Goal: Use online tool/utility

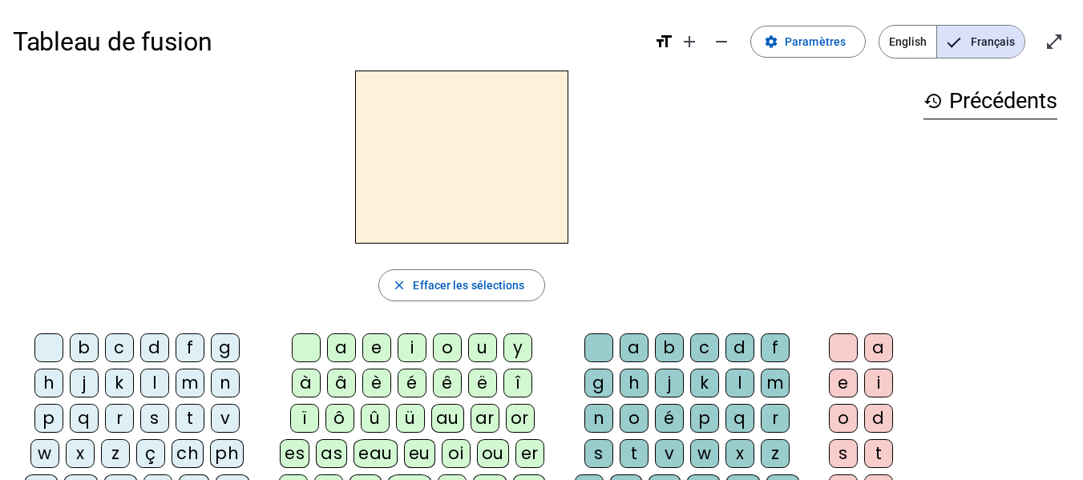
click at [188, 386] on div "m" at bounding box center [190, 383] width 29 height 29
click at [343, 324] on div "m close [PERSON_NAME] les sélections b c d f g h j k l m n p q r s t v w x z ç …" at bounding box center [462, 417] width 898 height 693
click at [343, 348] on div "a" at bounding box center [341, 348] width 29 height 29
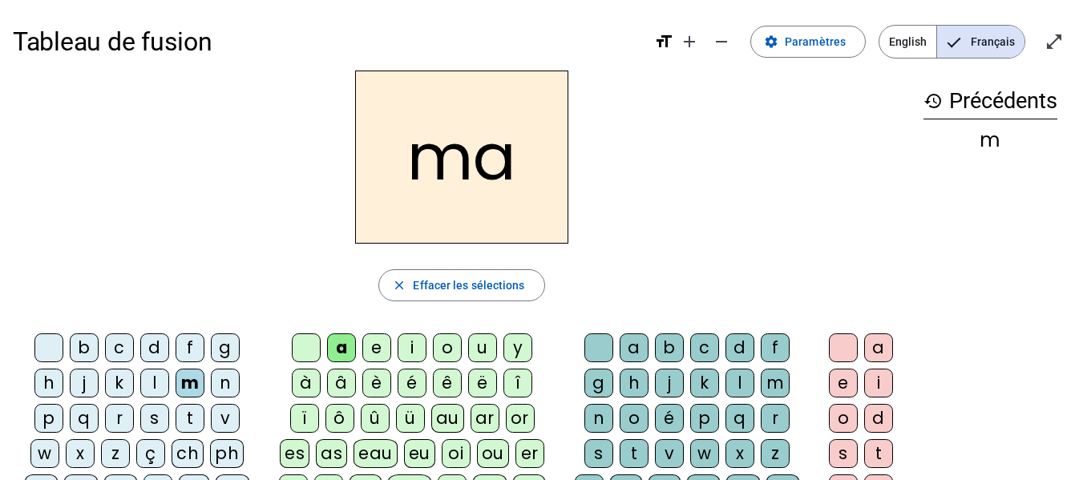
click at [665, 386] on div "j" at bounding box center [669, 383] width 29 height 29
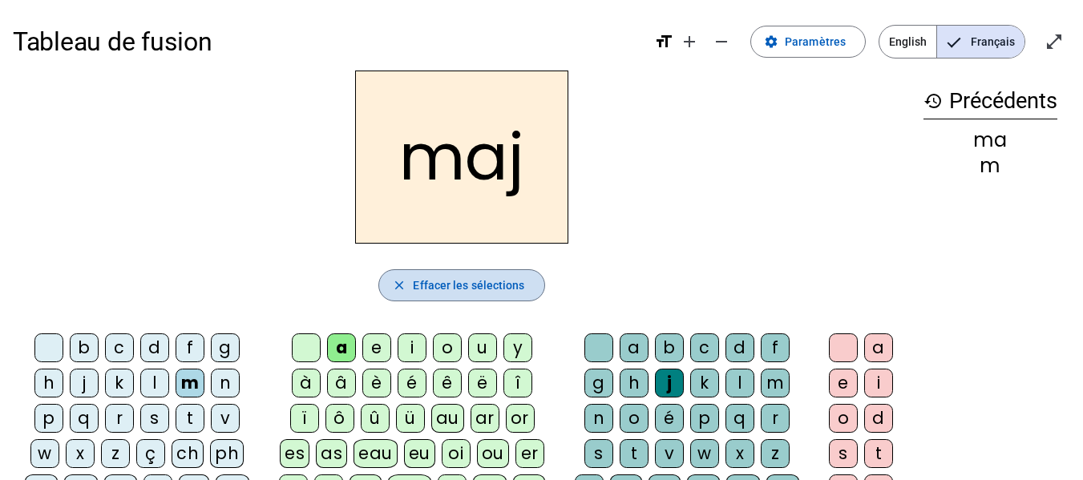
click at [478, 285] on span "Effacer les sélections" at bounding box center [468, 285] width 111 height 19
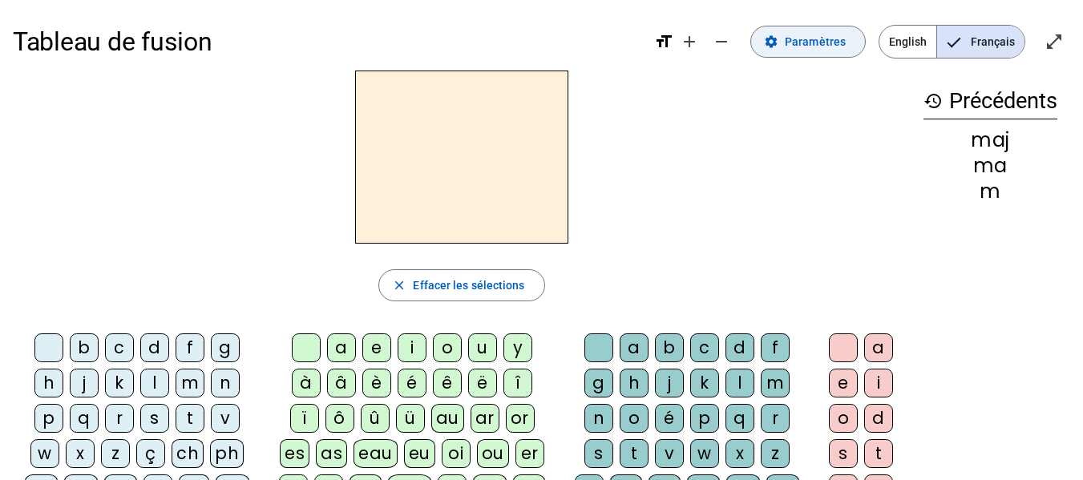
click at [816, 47] on span "Paramètres" at bounding box center [815, 41] width 61 height 19
click at [87, 350] on div "b" at bounding box center [84, 348] width 29 height 29
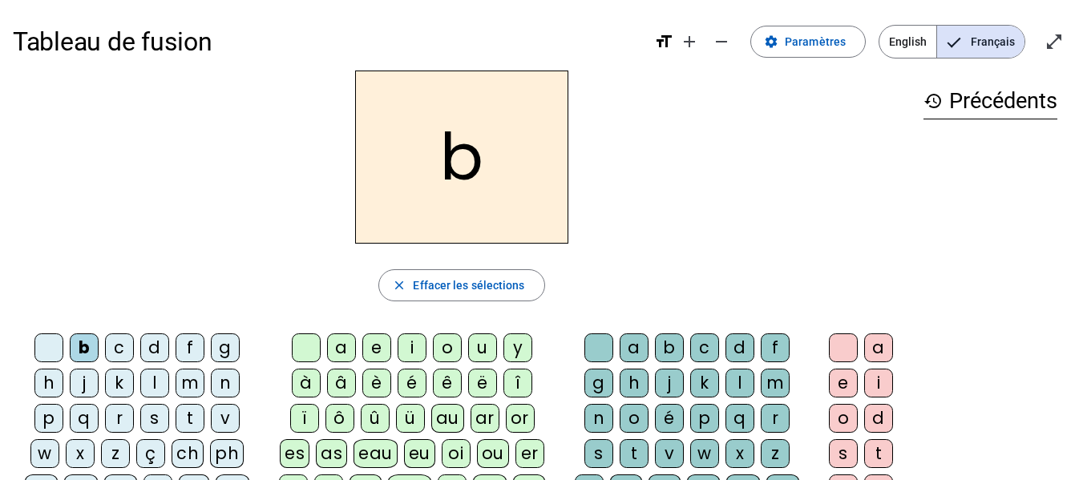
click at [338, 346] on div "a" at bounding box center [341, 348] width 29 height 29
click at [735, 384] on div "l" at bounding box center [740, 383] width 29 height 29
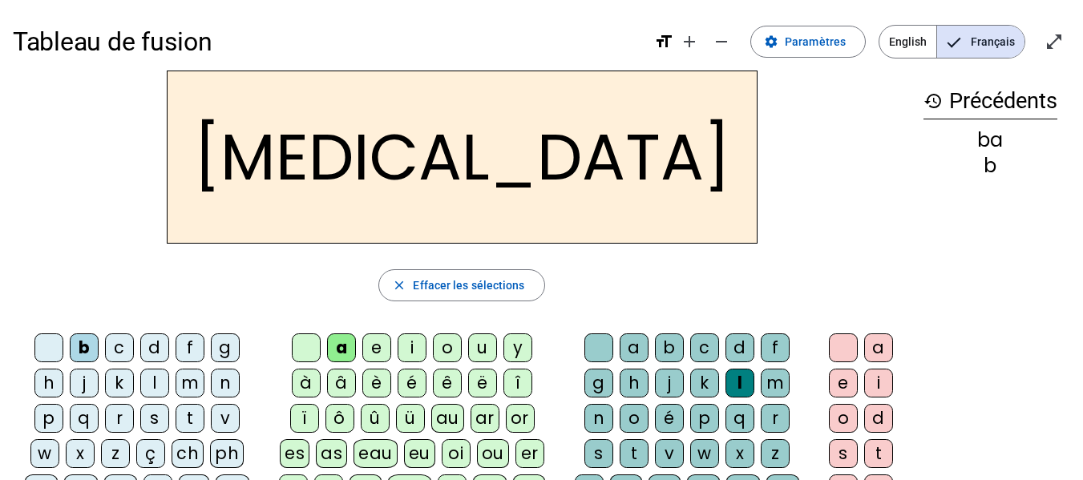
drag, startPoint x: 497, startPoint y: 278, endPoint x: 572, endPoint y: 330, distance: 90.5
click at [496, 278] on span "Effacer les sélections" at bounding box center [468, 285] width 111 height 19
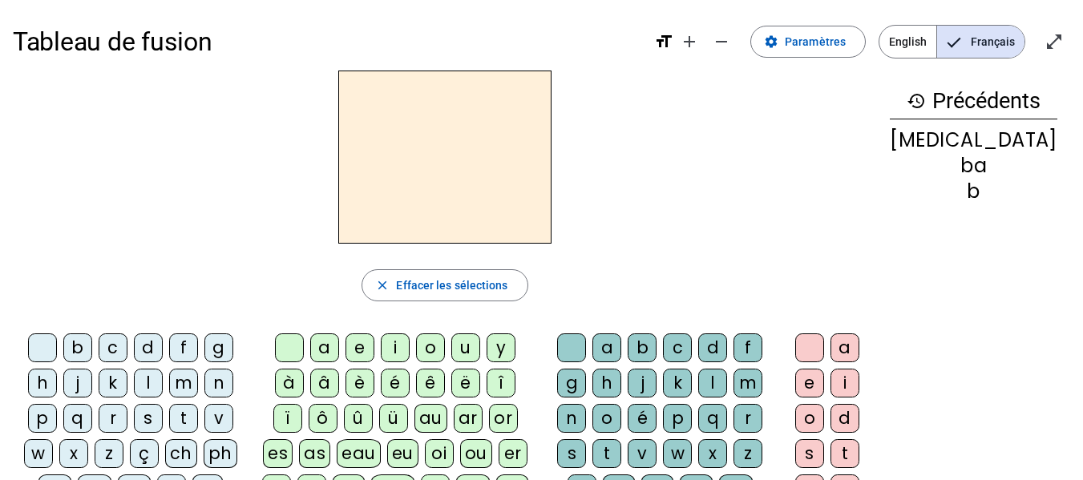
scroll to position [80, 0]
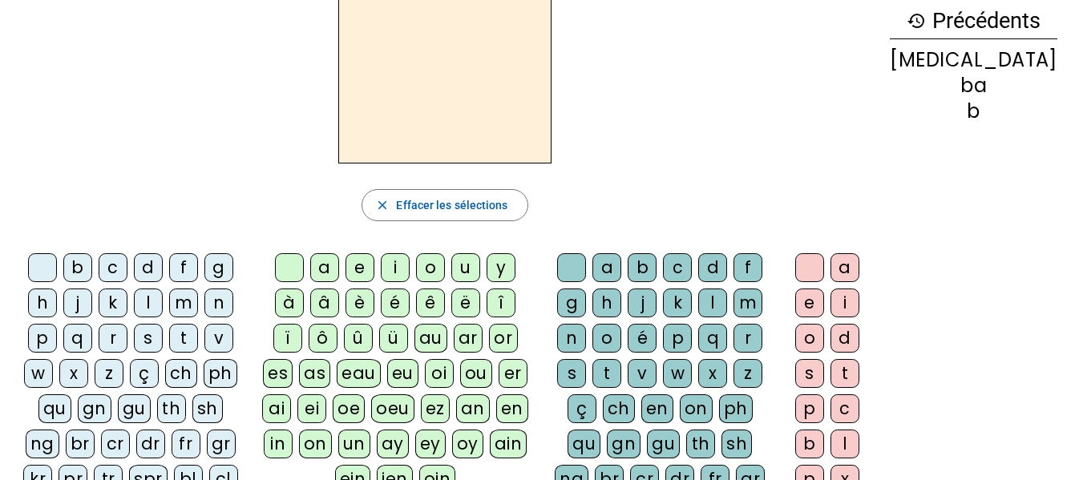
click at [80, 268] on div "b" at bounding box center [77, 267] width 29 height 29
click at [377, 371] on div "eau" at bounding box center [359, 373] width 44 height 29
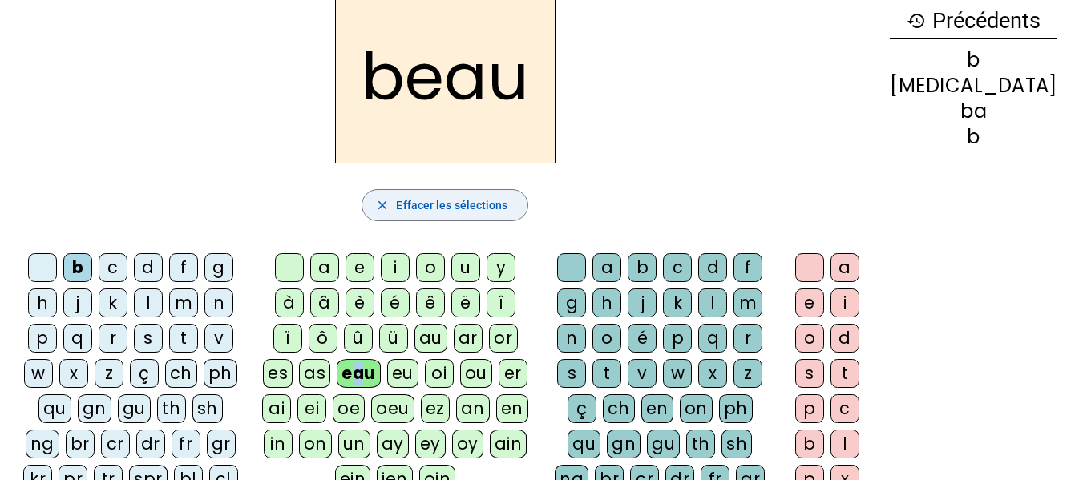
click at [499, 211] on span "Effacer les sélections" at bounding box center [451, 205] width 111 height 19
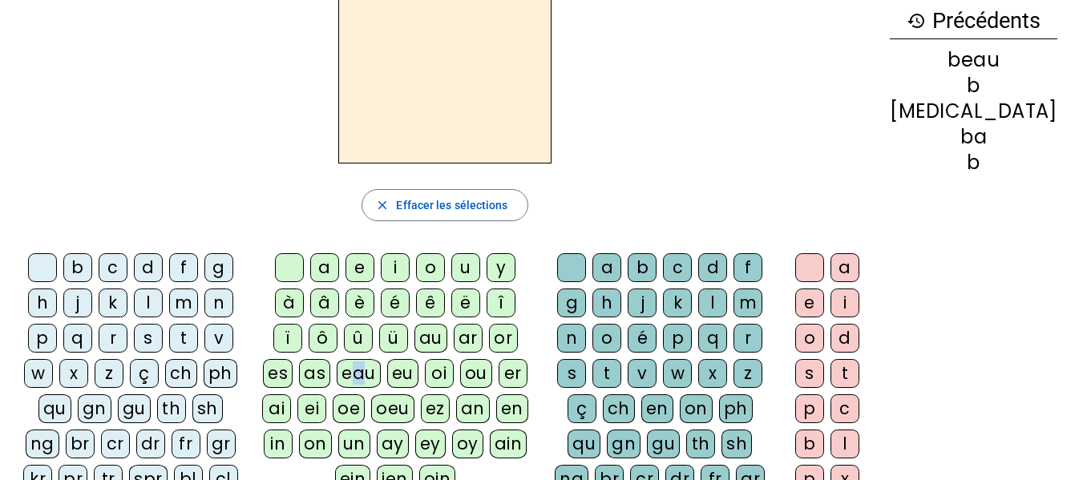
scroll to position [0, 0]
